Goal: Information Seeking & Learning: Find specific page/section

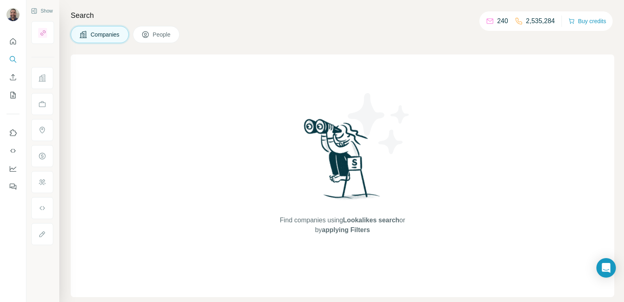
click at [111, 37] on span "Companies" at bounding box center [106, 34] width 30 height 8
click at [12, 59] on icon "Search" at bounding box center [13, 59] width 8 height 8
drag, startPoint x: 311, startPoint y: 104, endPoint x: 302, endPoint y: 103, distance: 9.0
click at [307, 106] on div "Find companies using Lookalikes search or by applying Filters" at bounding box center [342, 175] width 146 height 242
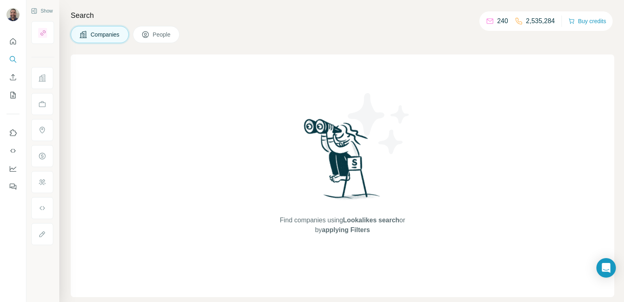
click at [118, 39] on button "Companies" at bounding box center [100, 34] width 58 height 17
click at [11, 58] on icon "Search" at bounding box center [13, 59] width 8 height 8
click at [171, 34] on span "People" at bounding box center [162, 34] width 19 height 8
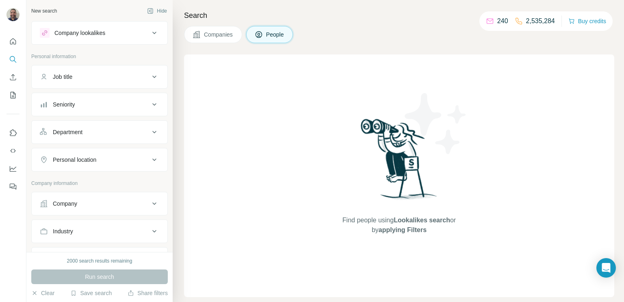
click at [374, 24] on div "Search Companies People Find people using Lookalikes search or by applying Filt…" at bounding box center [398, 151] width 451 height 302
click at [11, 63] on button "Search" at bounding box center [12, 59] width 13 height 15
click at [16, 60] on icon "Search" at bounding box center [13, 59] width 8 height 8
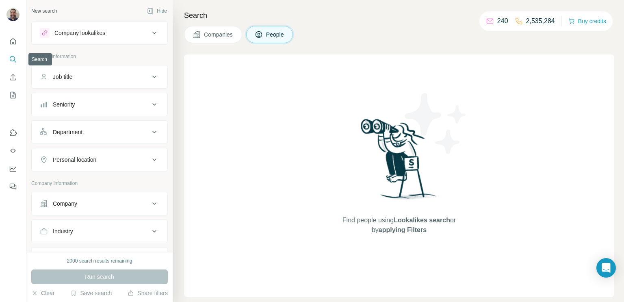
click at [16, 56] on icon "Search" at bounding box center [13, 59] width 8 height 8
click at [12, 43] on icon "Quick start" at bounding box center [13, 41] width 6 height 6
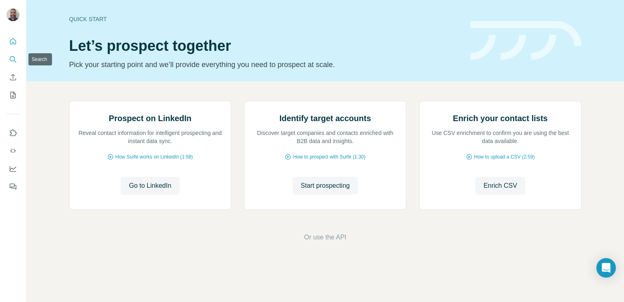
click at [13, 61] on icon "Search" at bounding box center [12, 58] width 5 height 5
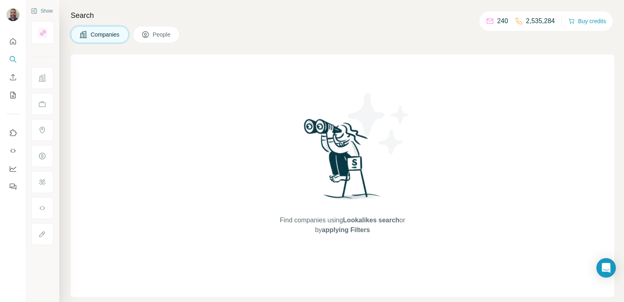
click at [497, 20] on p "240" at bounding box center [502, 21] width 11 height 10
click at [486, 19] on icon at bounding box center [490, 21] width 8 height 8
click at [498, 21] on p "240" at bounding box center [502, 21] width 11 height 10
click at [536, 19] on p "2,535,284" at bounding box center [540, 21] width 29 height 10
click at [166, 32] on span "People" at bounding box center [162, 34] width 19 height 8
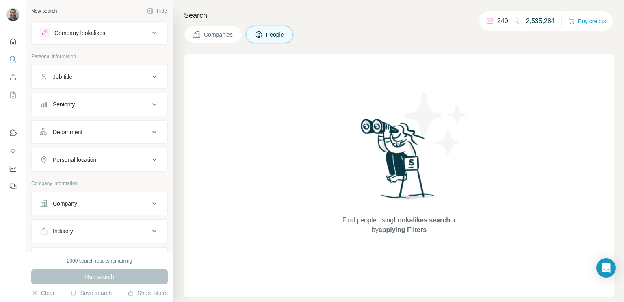
click at [293, 35] on button "People" at bounding box center [269, 34] width 47 height 17
drag, startPoint x: 289, startPoint y: 35, endPoint x: 246, endPoint y: 34, distance: 43.5
click at [288, 36] on button "People" at bounding box center [269, 34] width 47 height 17
click at [222, 34] on span "Companies" at bounding box center [219, 34] width 30 height 8
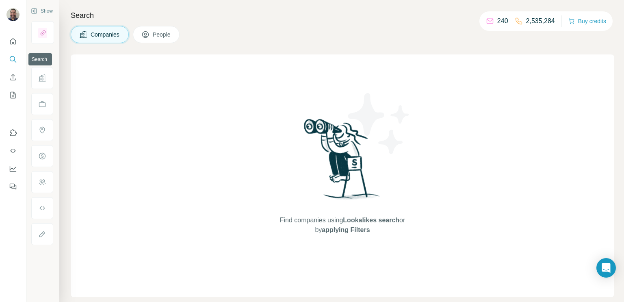
click at [13, 60] on icon "Search" at bounding box center [13, 59] width 8 height 8
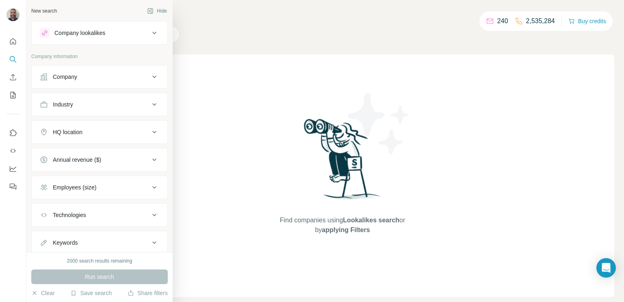
click at [149, 32] on icon at bounding box center [154, 33] width 10 height 10
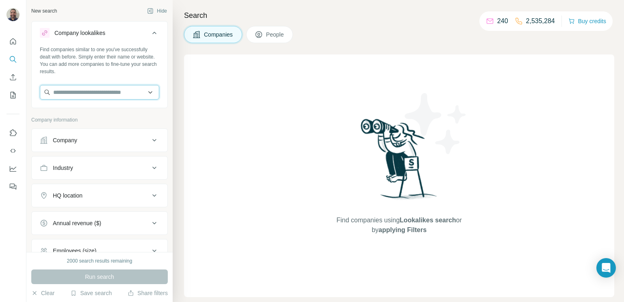
click at [124, 93] on input "text" at bounding box center [99, 92] width 119 height 15
click at [109, 86] on input "text" at bounding box center [99, 92] width 119 height 15
paste input "**********"
type input "**********"
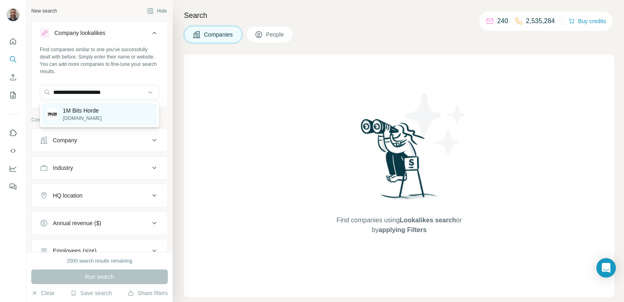
click at [83, 116] on p "[DOMAIN_NAME]" at bounding box center [82, 117] width 39 height 7
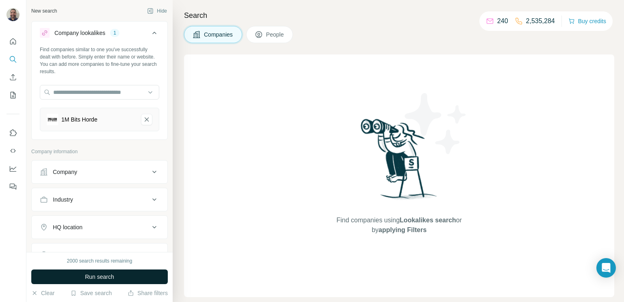
click at [116, 279] on button "Run search" at bounding box center [99, 276] width 136 height 15
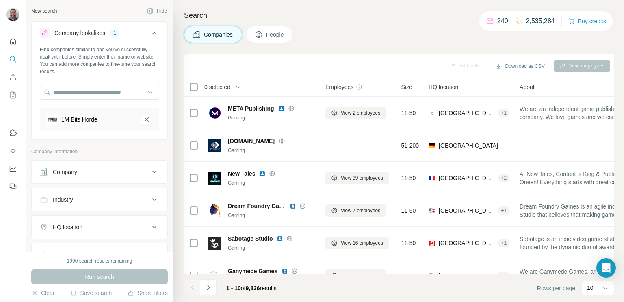
click at [426, 3] on div "Search Companies People Add to list Download as CSV View employees 0 selected C…" at bounding box center [398, 151] width 451 height 302
